Goal: Task Accomplishment & Management: Use online tool/utility

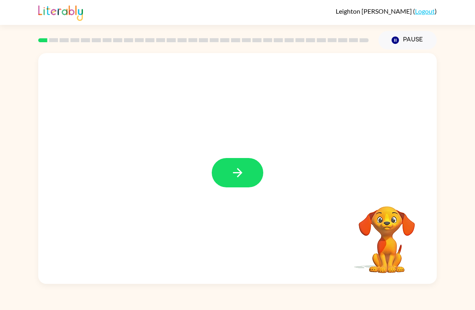
click at [228, 177] on button "button" at bounding box center [238, 172] width 52 height 29
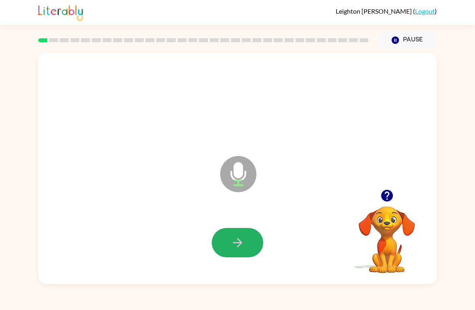
click at [244, 245] on icon "button" at bounding box center [238, 243] width 14 height 14
click at [242, 242] on icon "button" at bounding box center [238, 243] width 14 height 14
click at [239, 239] on icon "button" at bounding box center [238, 243] width 14 height 14
click at [394, 196] on icon "button" at bounding box center [387, 196] width 14 height 14
click at [384, 200] on icon "button" at bounding box center [387, 196] width 12 height 12
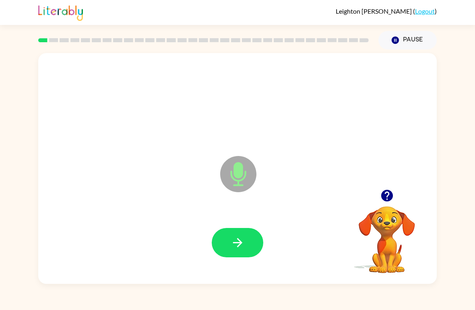
click at [236, 248] on icon "button" at bounding box center [238, 243] width 14 height 14
click at [246, 239] on button "button" at bounding box center [238, 242] width 52 height 29
click at [238, 248] on icon "button" at bounding box center [238, 243] width 14 height 14
click at [241, 250] on icon "button" at bounding box center [238, 243] width 14 height 14
click at [231, 244] on icon "button" at bounding box center [238, 243] width 14 height 14
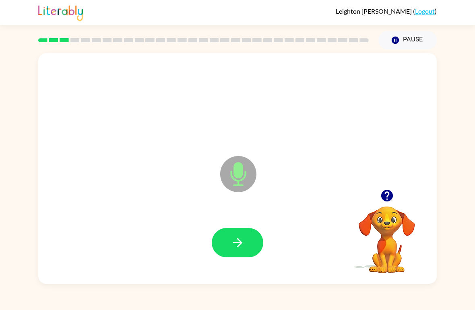
click at [240, 237] on icon "button" at bounding box center [238, 243] width 14 height 14
click at [229, 249] on button "button" at bounding box center [238, 242] width 52 height 29
click at [247, 238] on button "button" at bounding box center [238, 242] width 52 height 29
click at [232, 234] on button "button" at bounding box center [238, 242] width 52 height 29
click at [249, 241] on button "button" at bounding box center [238, 242] width 52 height 29
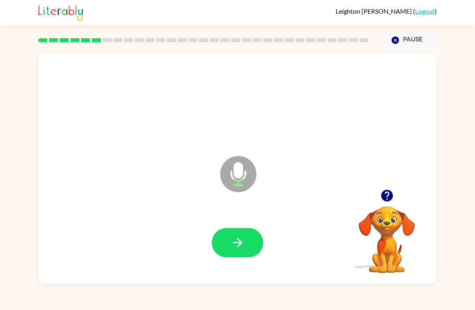
click at [397, 193] on button "button" at bounding box center [387, 196] width 21 height 21
click at [231, 244] on icon "button" at bounding box center [238, 243] width 14 height 14
click at [235, 246] on icon "button" at bounding box center [238, 243] width 14 height 14
click at [238, 240] on icon "button" at bounding box center [237, 242] width 9 height 9
click at [240, 244] on icon "button" at bounding box center [237, 242] width 9 height 9
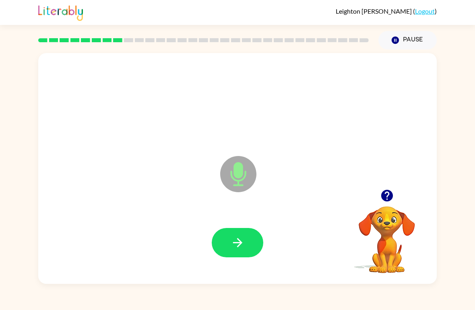
click at [240, 238] on icon "button" at bounding box center [238, 243] width 14 height 14
click at [231, 241] on icon "button" at bounding box center [238, 243] width 14 height 14
click at [245, 242] on button "button" at bounding box center [238, 242] width 52 height 29
click at [391, 191] on icon "button" at bounding box center [387, 196] width 14 height 14
click at [230, 251] on button "button" at bounding box center [238, 242] width 52 height 29
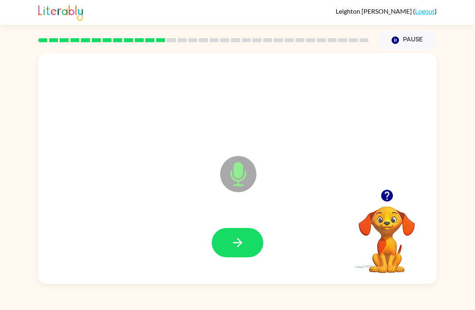
click at [236, 238] on icon "button" at bounding box center [238, 243] width 14 height 14
click at [242, 240] on icon "button" at bounding box center [238, 243] width 14 height 14
click at [243, 244] on icon "button" at bounding box center [238, 243] width 14 height 14
click at [231, 245] on icon "button" at bounding box center [238, 243] width 14 height 14
click at [385, 198] on icon "button" at bounding box center [387, 196] width 12 height 12
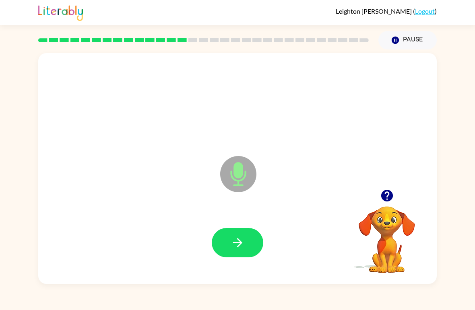
click at [229, 238] on button "button" at bounding box center [238, 242] width 52 height 29
click at [248, 233] on button "button" at bounding box center [238, 242] width 52 height 29
click at [240, 246] on icon "button" at bounding box center [238, 243] width 14 height 14
click at [393, 196] on icon "button" at bounding box center [387, 196] width 12 height 12
click at [243, 238] on icon "button" at bounding box center [238, 243] width 14 height 14
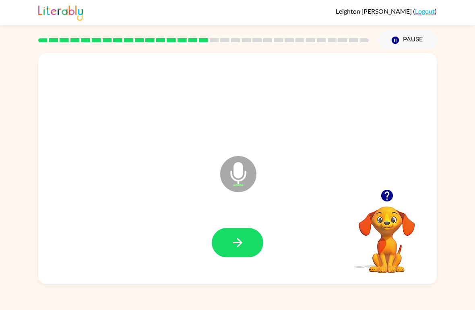
click at [240, 236] on button "button" at bounding box center [238, 242] width 52 height 29
click at [237, 242] on icon "button" at bounding box center [238, 243] width 14 height 14
click at [392, 194] on icon "button" at bounding box center [387, 196] width 12 height 12
click at [236, 241] on icon "button" at bounding box center [238, 243] width 14 height 14
click at [227, 252] on button "button" at bounding box center [238, 242] width 52 height 29
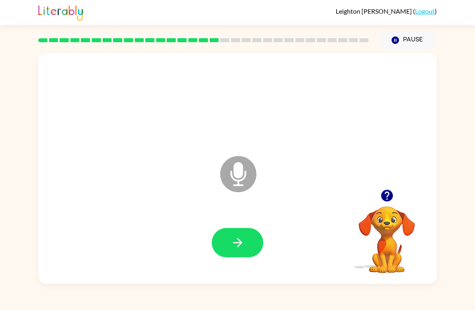
click at [238, 243] on icon "button" at bounding box center [238, 243] width 14 height 14
click at [236, 246] on icon "button" at bounding box center [238, 243] width 14 height 14
click at [233, 255] on button "button" at bounding box center [238, 242] width 52 height 29
click at [234, 244] on icon "button" at bounding box center [237, 242] width 9 height 9
click at [250, 242] on button "button" at bounding box center [238, 242] width 52 height 29
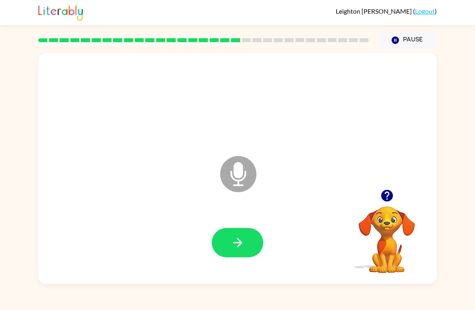
click at [238, 253] on button "button" at bounding box center [238, 242] width 52 height 29
click at [250, 245] on button "button" at bounding box center [238, 242] width 52 height 29
click at [244, 258] on button "button" at bounding box center [238, 242] width 52 height 29
click at [237, 240] on icon "button" at bounding box center [238, 243] width 14 height 14
click at [243, 253] on button "button" at bounding box center [238, 242] width 52 height 29
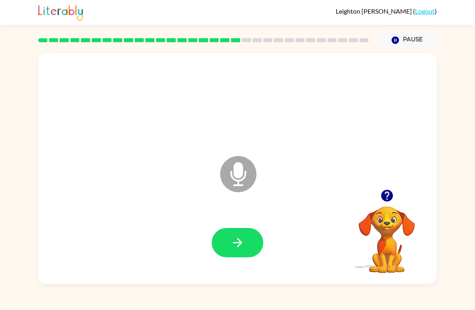
click at [226, 231] on button "button" at bounding box center [238, 242] width 52 height 29
click at [240, 240] on icon "button" at bounding box center [238, 243] width 14 height 14
click at [258, 242] on button "button" at bounding box center [238, 242] width 52 height 29
click at [242, 240] on icon "button" at bounding box center [238, 243] width 14 height 14
click at [243, 241] on icon "button" at bounding box center [238, 243] width 14 height 14
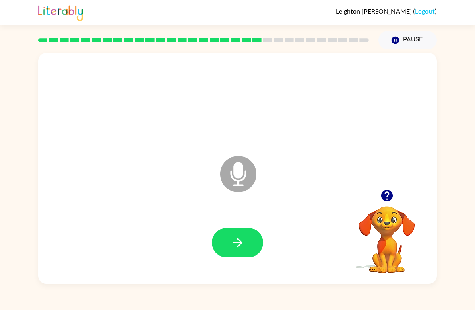
click at [222, 236] on button "button" at bounding box center [238, 242] width 52 height 29
click at [233, 237] on icon "button" at bounding box center [238, 243] width 14 height 14
click at [254, 221] on div at bounding box center [237, 243] width 382 height 66
click at [229, 254] on button "button" at bounding box center [238, 242] width 52 height 29
click at [228, 240] on button "button" at bounding box center [238, 242] width 52 height 29
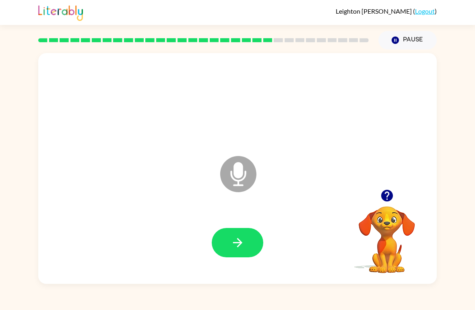
click at [239, 243] on icon "button" at bounding box center [238, 243] width 14 height 14
click at [238, 241] on icon "button" at bounding box center [238, 243] width 14 height 14
click at [229, 241] on button "button" at bounding box center [238, 242] width 52 height 29
click at [252, 249] on button "button" at bounding box center [238, 242] width 52 height 29
click at [241, 236] on icon "button" at bounding box center [238, 243] width 14 height 14
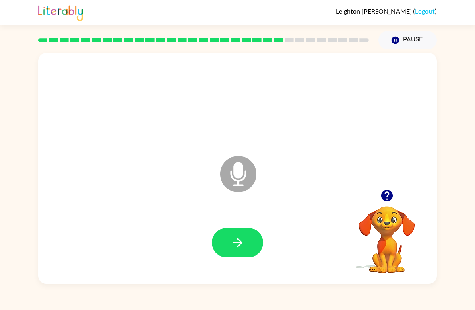
click at [233, 242] on icon "button" at bounding box center [238, 243] width 14 height 14
click at [234, 236] on button "button" at bounding box center [238, 242] width 52 height 29
click at [242, 245] on icon "button" at bounding box center [238, 243] width 14 height 14
click at [236, 251] on button "button" at bounding box center [238, 242] width 52 height 29
click at [223, 253] on button "button" at bounding box center [238, 242] width 52 height 29
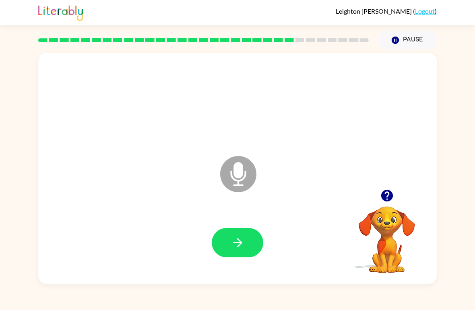
click at [234, 238] on icon "button" at bounding box center [238, 243] width 14 height 14
click at [234, 255] on button "button" at bounding box center [238, 242] width 52 height 29
click at [241, 237] on icon "button" at bounding box center [238, 243] width 14 height 14
click at [246, 242] on button "button" at bounding box center [238, 242] width 52 height 29
click at [237, 248] on icon "button" at bounding box center [238, 243] width 14 height 14
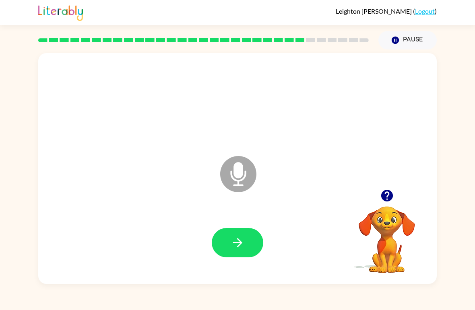
click at [243, 243] on icon "button" at bounding box center [238, 243] width 14 height 14
click at [245, 236] on button "button" at bounding box center [238, 242] width 52 height 29
click at [238, 236] on button "button" at bounding box center [238, 242] width 52 height 29
click at [224, 238] on button "button" at bounding box center [238, 242] width 52 height 29
click at [245, 248] on button "button" at bounding box center [238, 242] width 52 height 29
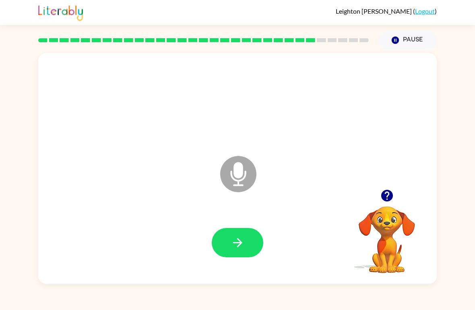
click at [245, 237] on button "button" at bounding box center [238, 242] width 52 height 29
click at [260, 246] on button "button" at bounding box center [238, 242] width 52 height 29
click at [239, 242] on icon "button" at bounding box center [238, 243] width 14 height 14
click at [244, 246] on icon "button" at bounding box center [238, 243] width 14 height 14
click at [245, 245] on button "button" at bounding box center [238, 242] width 52 height 29
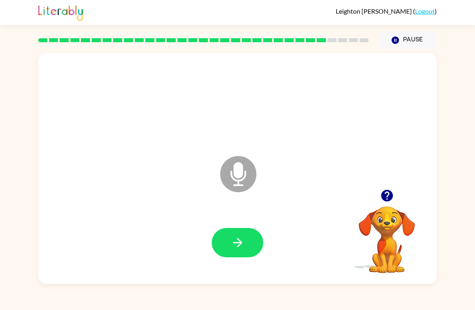
click at [243, 248] on icon "button" at bounding box center [238, 243] width 14 height 14
click at [383, 194] on icon "button" at bounding box center [387, 196] width 12 height 12
click at [246, 244] on button "button" at bounding box center [238, 242] width 52 height 29
click at [249, 245] on button "button" at bounding box center [238, 242] width 52 height 29
click at [252, 244] on button "button" at bounding box center [238, 242] width 52 height 29
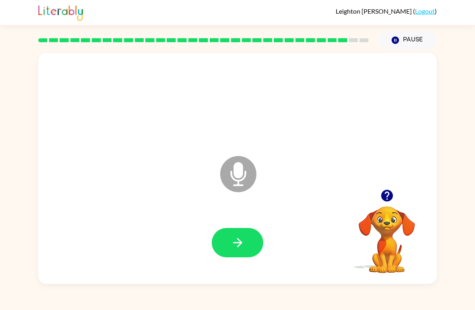
click at [242, 246] on icon "button" at bounding box center [238, 243] width 14 height 14
click at [248, 240] on button "button" at bounding box center [238, 242] width 52 height 29
click at [251, 240] on button "button" at bounding box center [238, 242] width 52 height 29
click at [254, 246] on button "button" at bounding box center [238, 242] width 52 height 29
click at [245, 248] on button "button" at bounding box center [238, 242] width 52 height 29
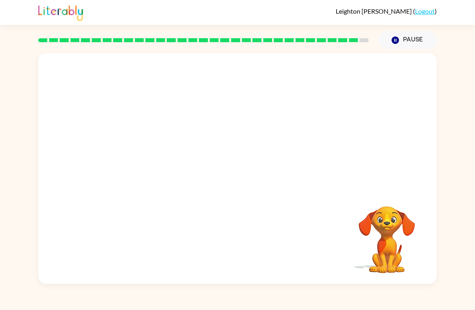
click at [402, 42] on button "Pause Pause" at bounding box center [407, 40] width 58 height 19
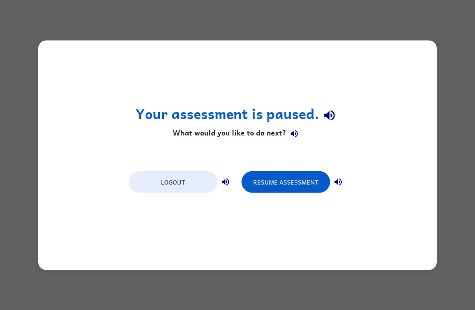
click at [162, 180] on button "Logout" at bounding box center [173, 182] width 89 height 22
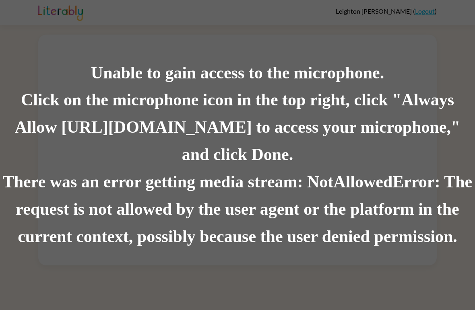
click at [159, 269] on div "Unable to gain access to the microphone. Click on the microphone icon in the to…" at bounding box center [237, 155] width 475 height 310
click at [157, 235] on div "There was an error getting media stream: NotAllowedError: The request is not al…" at bounding box center [237, 210] width 475 height 82
click at [149, 225] on div "There was an error getting media stream: NotAllowedError: The request is not al…" at bounding box center [237, 210] width 475 height 82
click at [167, 256] on div "Unable to gain access to the microphone. Click on the microphone icon in the to…" at bounding box center [237, 155] width 475 height 310
